Goal: Book appointment/travel/reservation

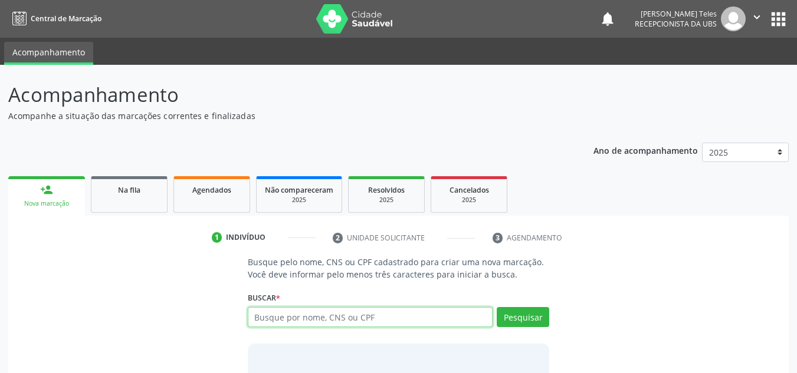
click at [304, 315] on input "text" at bounding box center [370, 317] width 245 height 20
type input "700002617977204"
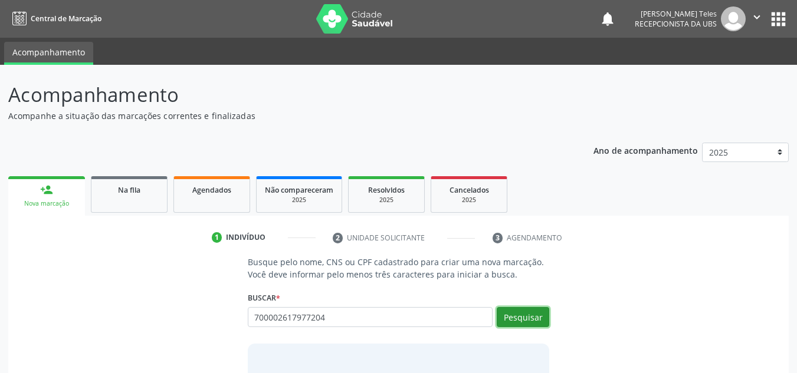
click at [512, 310] on button "Pesquisar" at bounding box center [523, 317] width 52 height 20
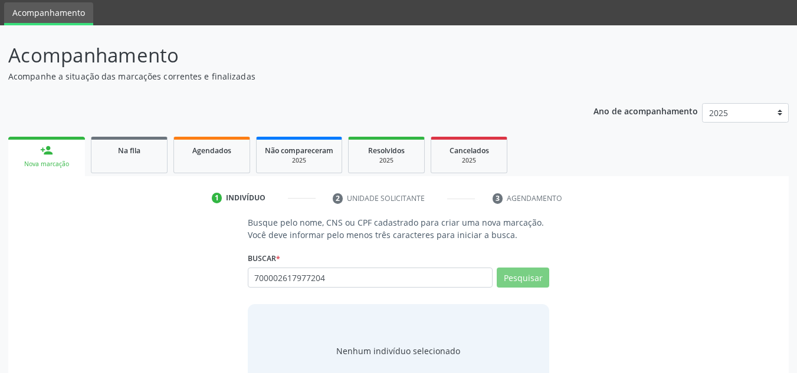
scroll to position [81, 0]
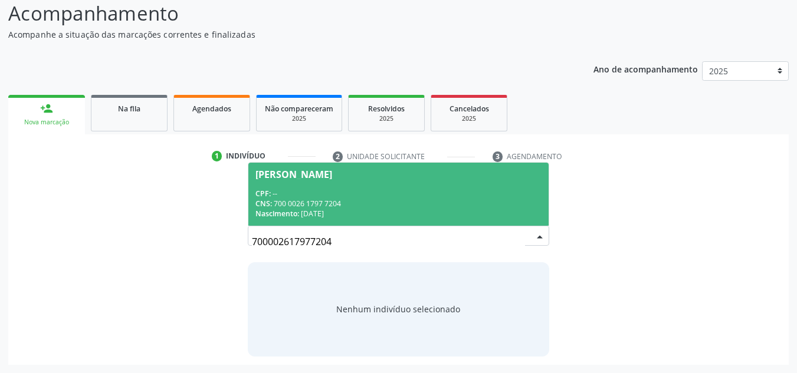
click at [429, 192] on div "CPF: --" at bounding box center [398, 194] width 287 height 10
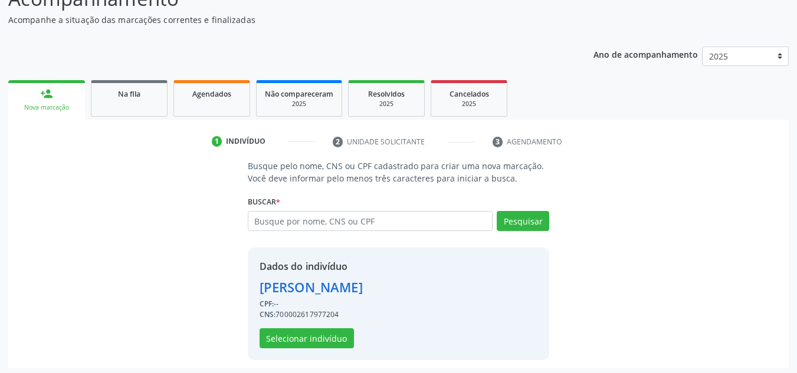
scroll to position [100, 0]
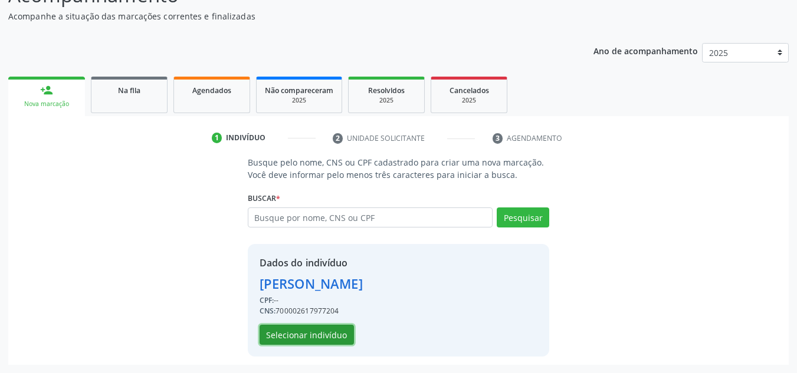
click at [334, 331] on button "Selecionar indivíduo" at bounding box center [307, 335] width 94 height 20
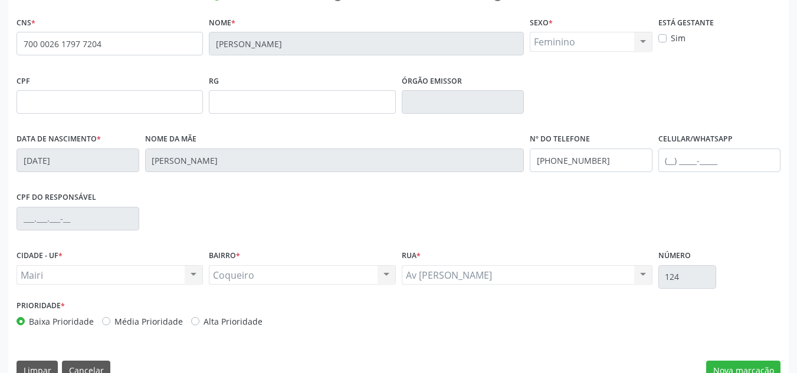
scroll to position [266, 0]
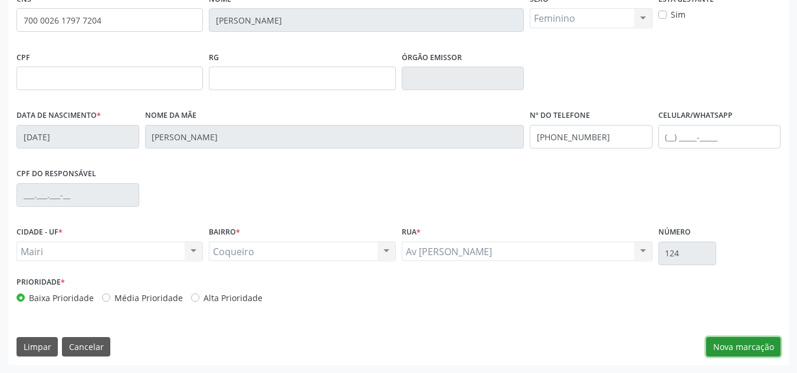
click at [743, 352] on button "Nova marcação" at bounding box center [743, 347] width 74 height 20
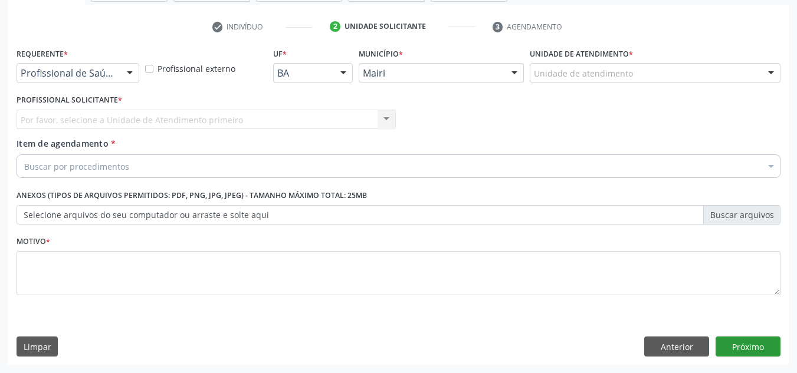
scroll to position [211, 0]
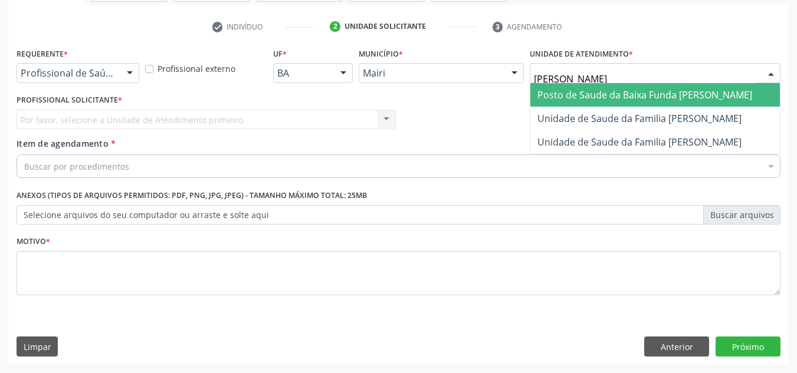
type input "[PERSON_NAME]"
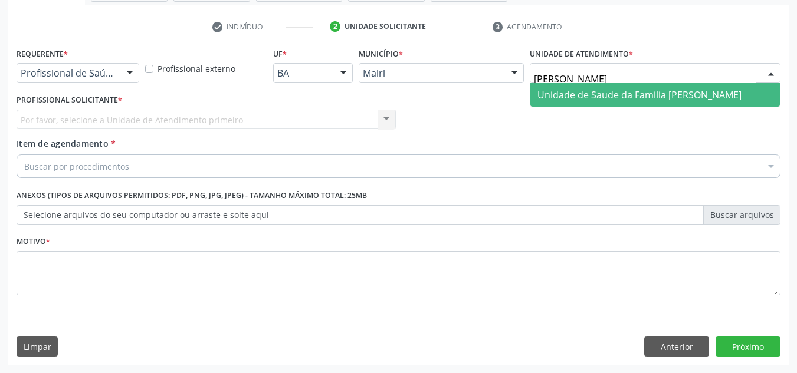
click at [579, 99] on span "Unidade de Saude da Familia [PERSON_NAME]" at bounding box center [639, 94] width 204 height 13
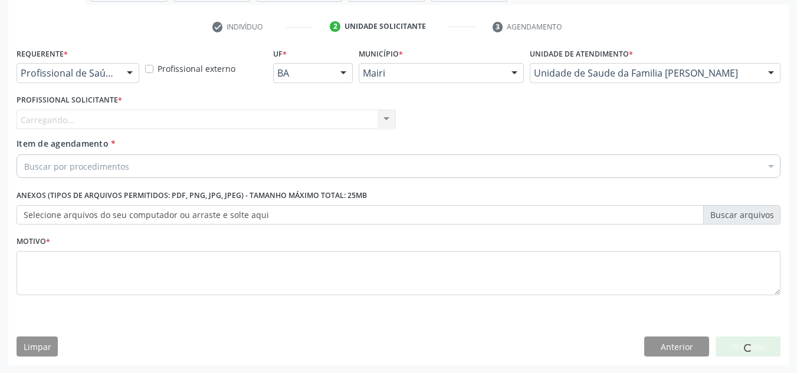
click at [353, 116] on div "Carregando... Nenhum resultado encontrado para: " " Não há nenhuma opção para s…" at bounding box center [206, 120] width 379 height 20
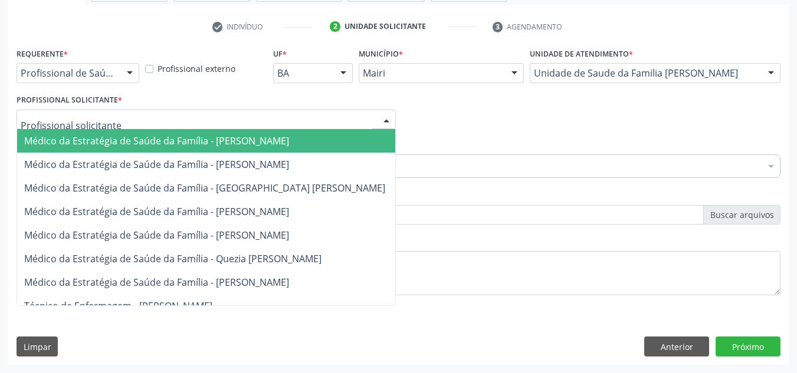
click at [350, 118] on div at bounding box center [206, 120] width 379 height 20
type input "es"
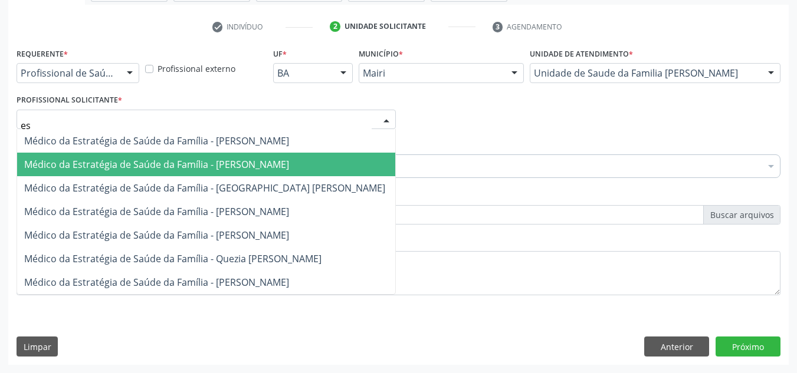
click at [268, 172] on span "Médico da Estratégia de Saúde da Família - [PERSON_NAME]" at bounding box center [206, 165] width 378 height 24
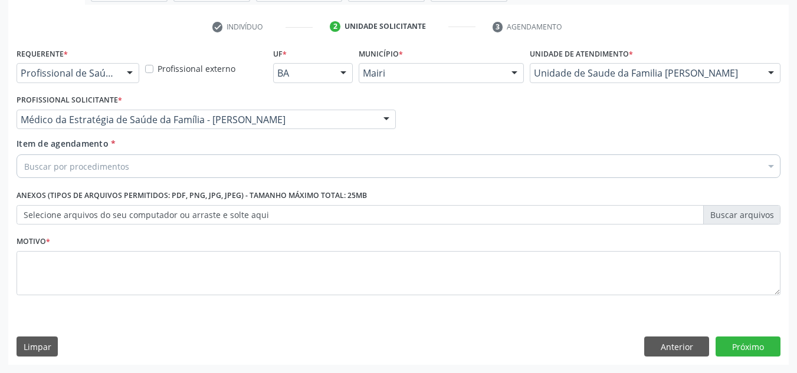
click at [327, 162] on div "Buscar por procedimentos" at bounding box center [399, 167] width 764 height 24
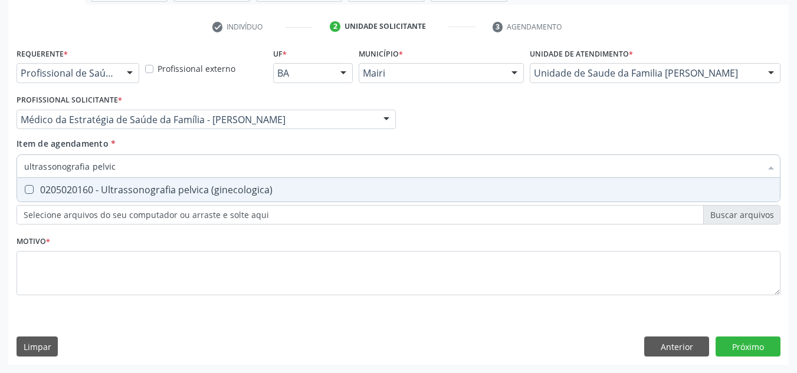
type input "ultrassonografia pelvica"
drag, startPoint x: 25, startPoint y: 192, endPoint x: 57, endPoint y: 221, distance: 43.5
click at [26, 192] on \(ginecologica\) at bounding box center [29, 189] width 9 height 9
click at [25, 192] on \(ginecologica\) "checkbox" at bounding box center [21, 190] width 8 height 8
checkbox \(ginecologica\) "true"
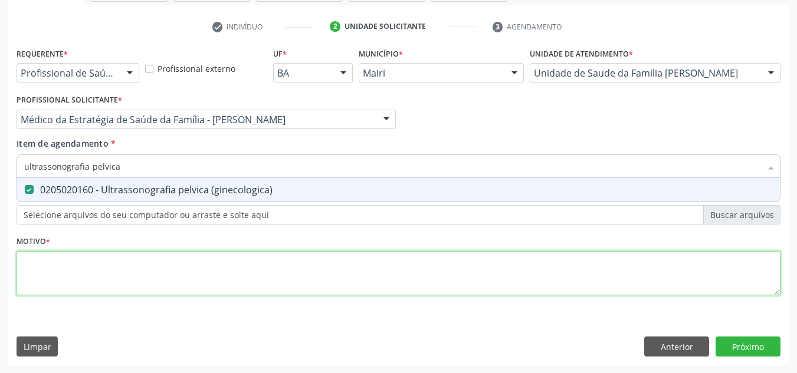
click at [54, 262] on div "Requerente * Profissional de Saúde Profissional de Saúde Paciente Nenhum result…" at bounding box center [399, 178] width 764 height 267
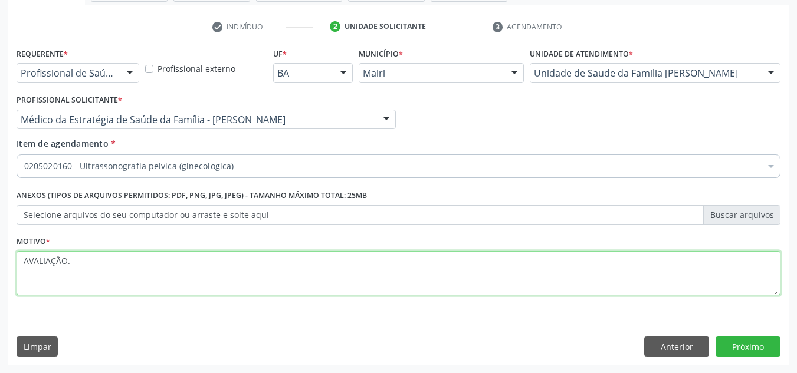
type textarea "AVALIAÇÃO."
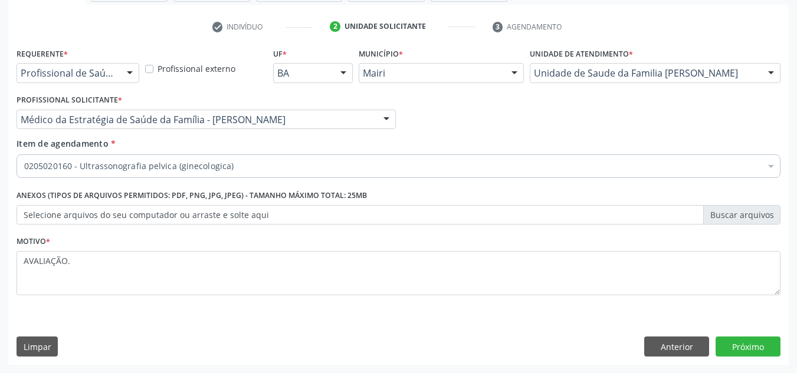
click at [753, 357] on div "Requerente * Profissional de Saúde Profissional de Saúde Paciente Nenhum result…" at bounding box center [398, 205] width 780 height 320
click at [752, 351] on button "Próximo" at bounding box center [748, 347] width 65 height 20
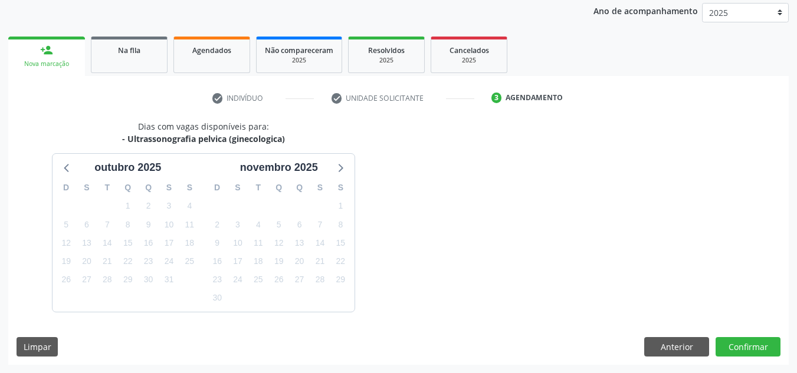
scroll to position [175, 0]
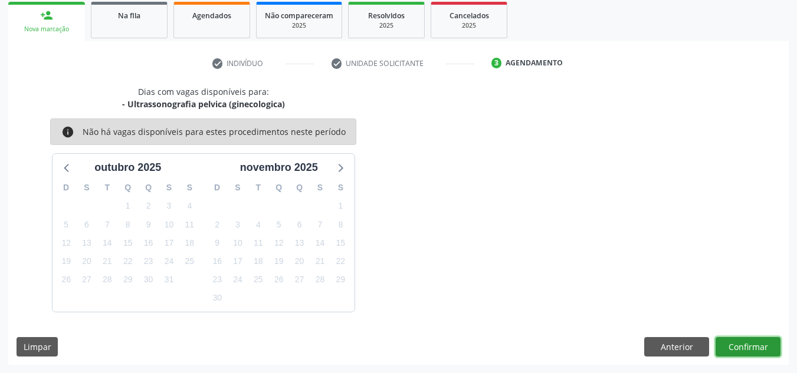
click at [733, 350] on button "Confirmar" at bounding box center [748, 347] width 65 height 20
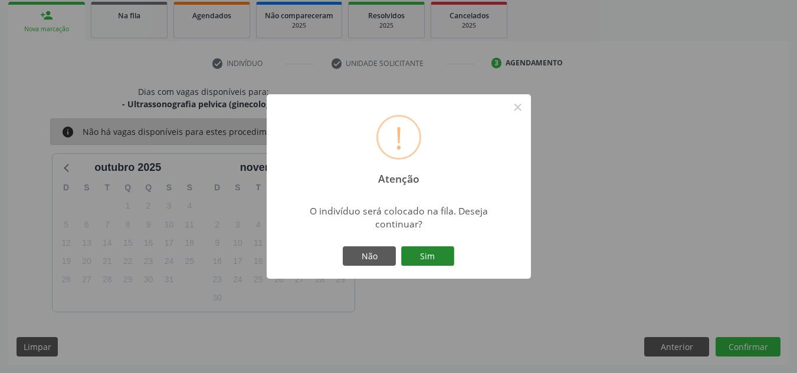
click at [432, 250] on button "Sim" at bounding box center [427, 257] width 53 height 20
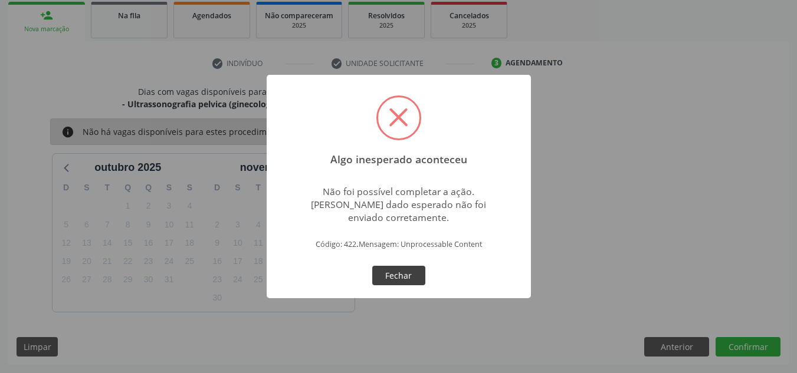
click at [382, 271] on button "Fechar" at bounding box center [398, 276] width 53 height 20
